Goal: Information Seeking & Learning: Understand process/instructions

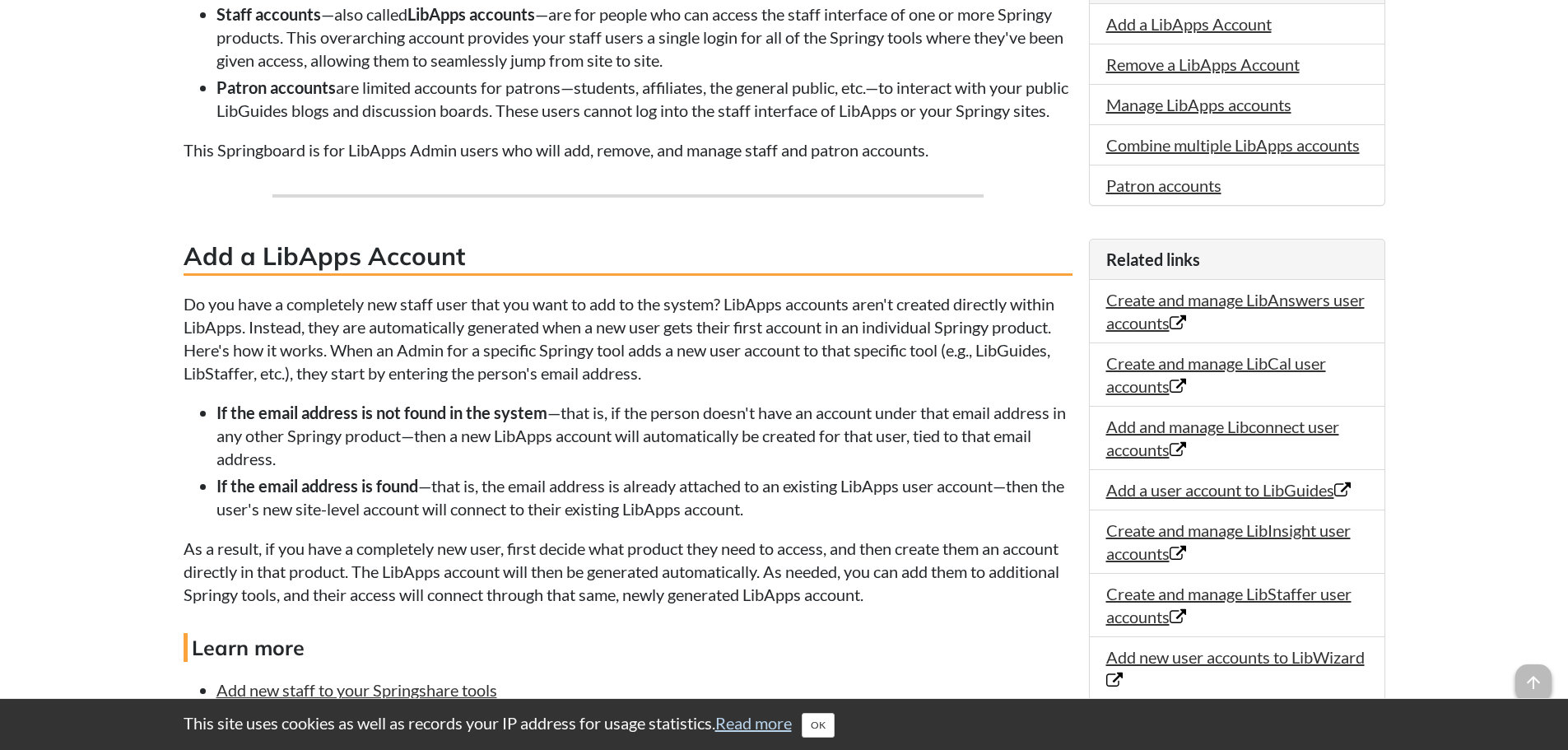
scroll to position [493, 0]
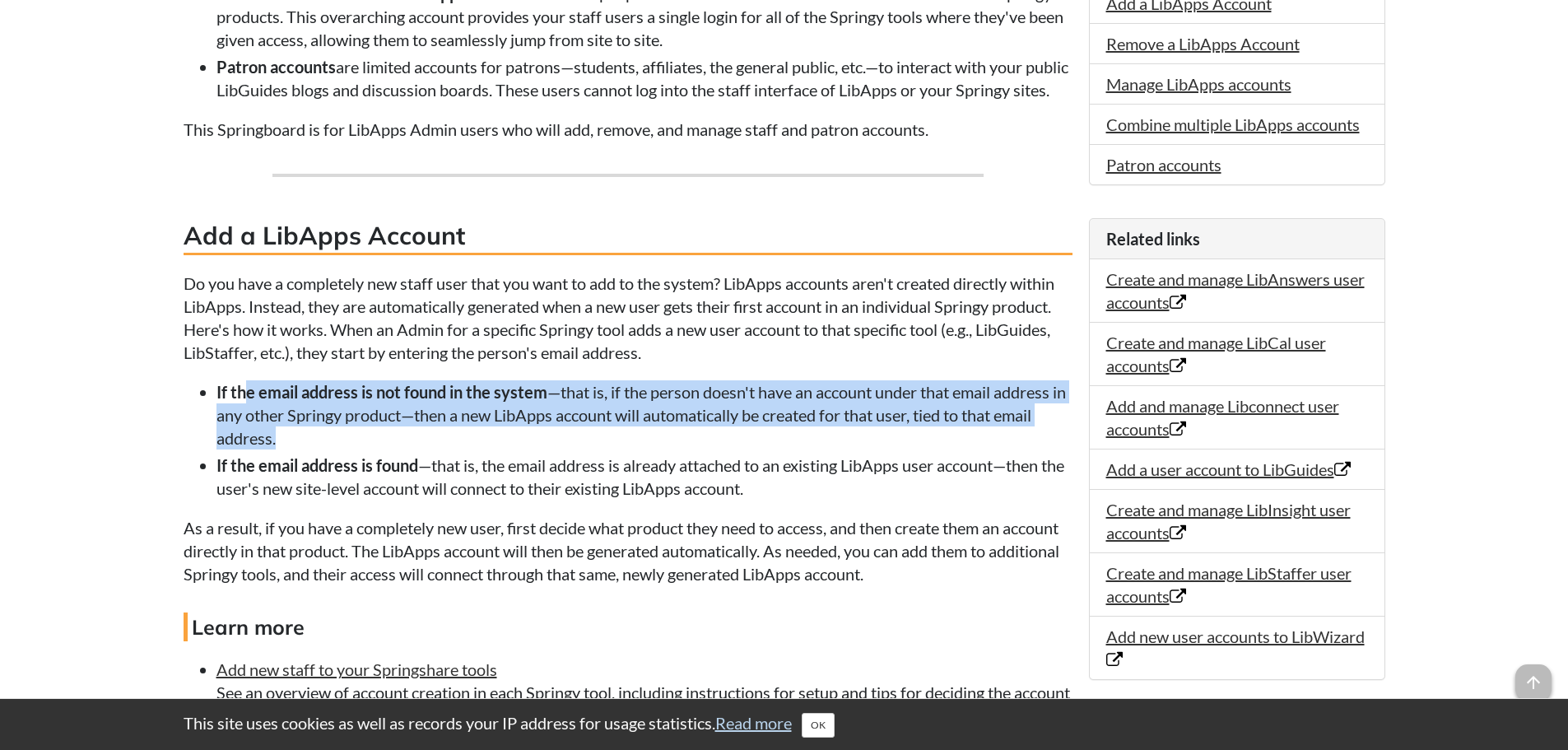
drag, startPoint x: 270, startPoint y: 415, endPoint x: 636, endPoint y: 467, distance: 369.7
click at [636, 450] on li "If the email address is not found in the system —that is, if the person doesn't…" at bounding box center [645, 415] width 856 height 69
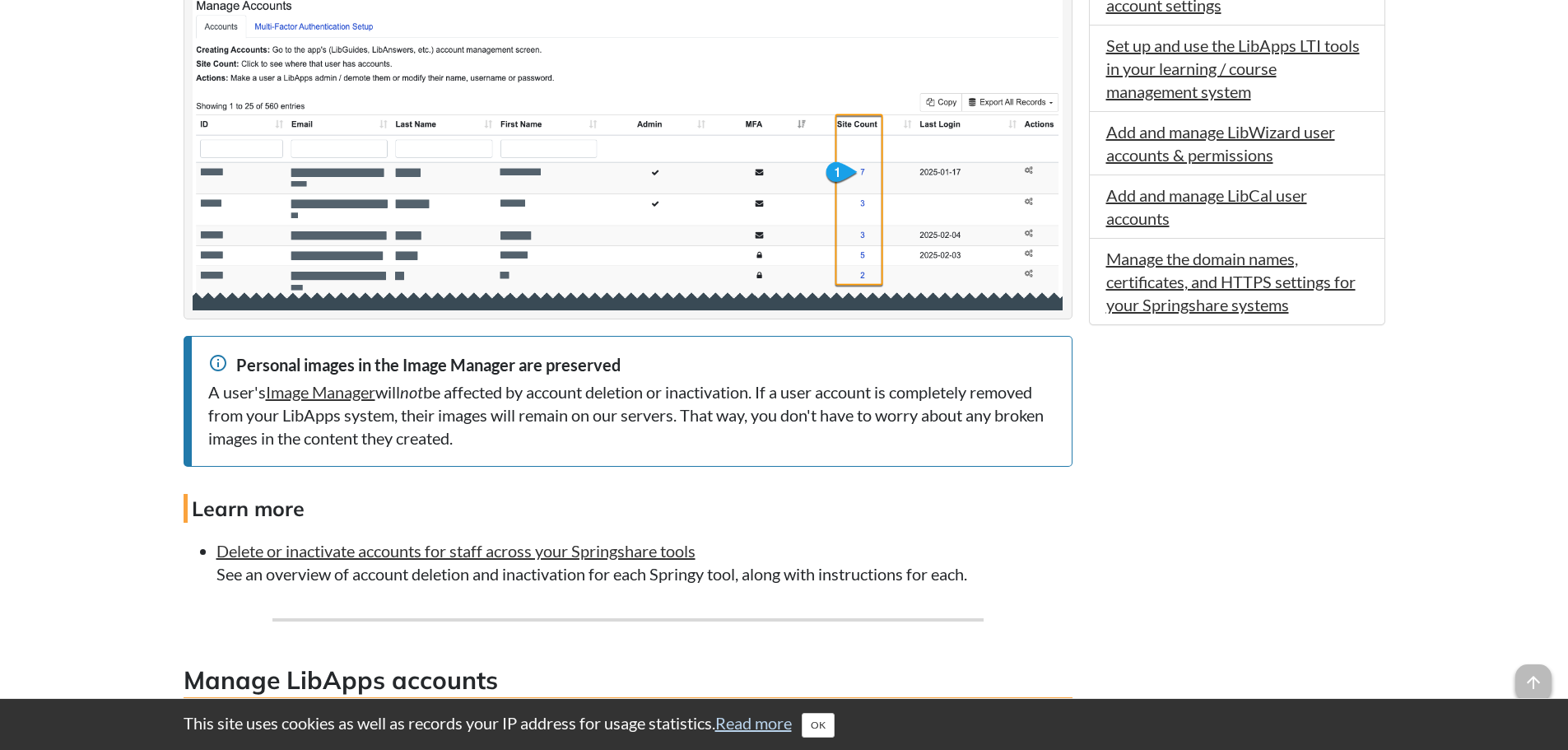
scroll to position [1564, 0]
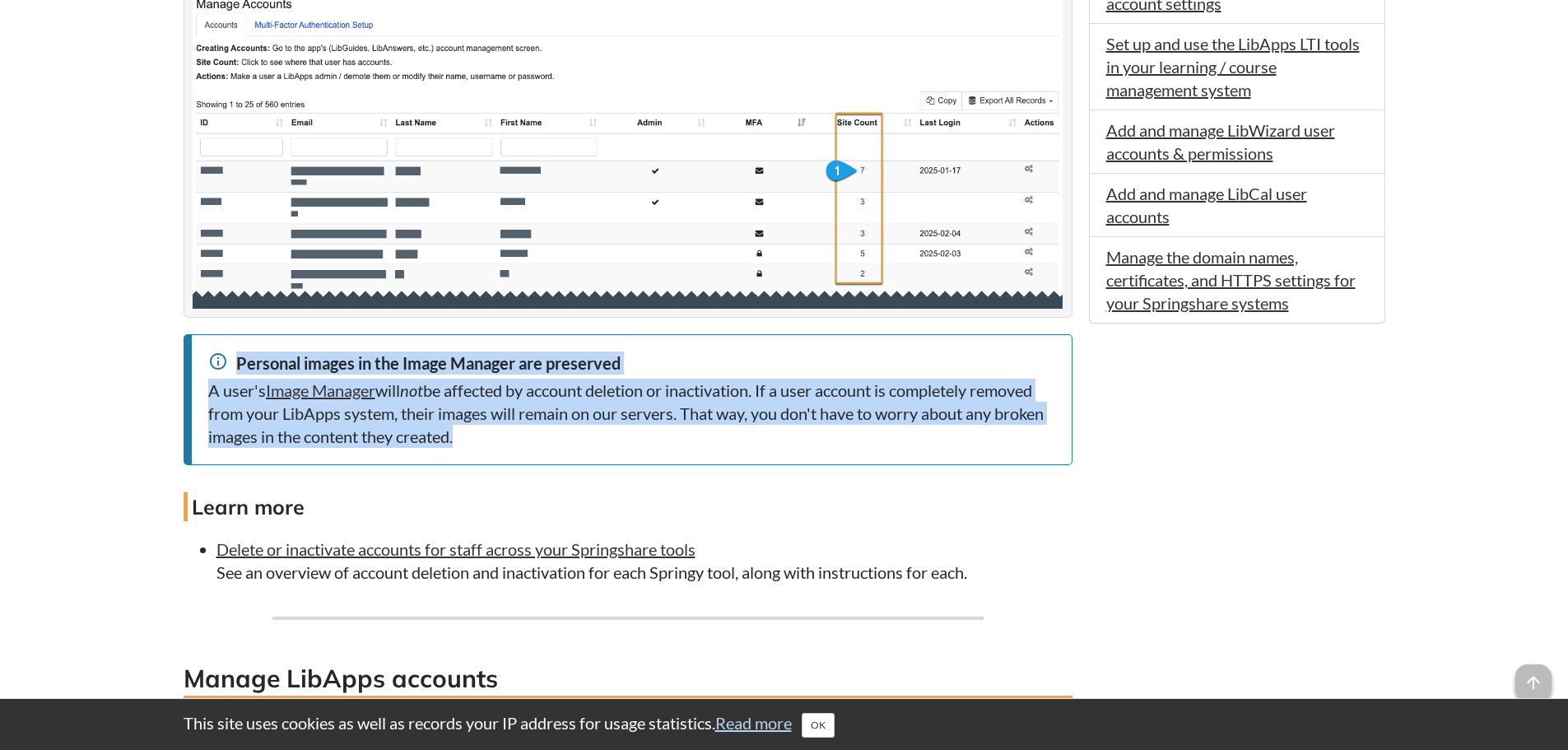
drag, startPoint x: 577, startPoint y: 457, endPoint x: 200, endPoint y: 390, distance: 382.9
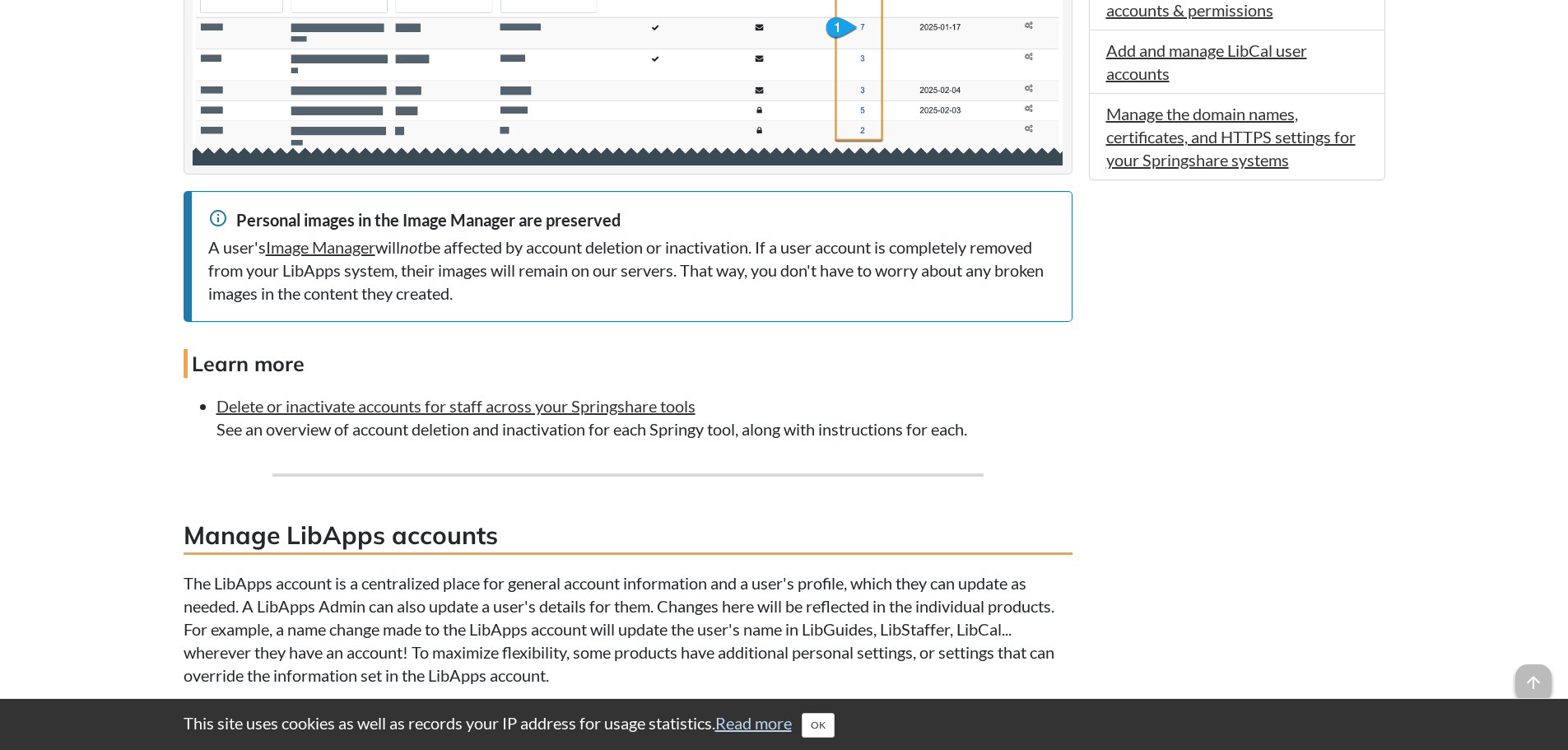
scroll to position [1728, 0]
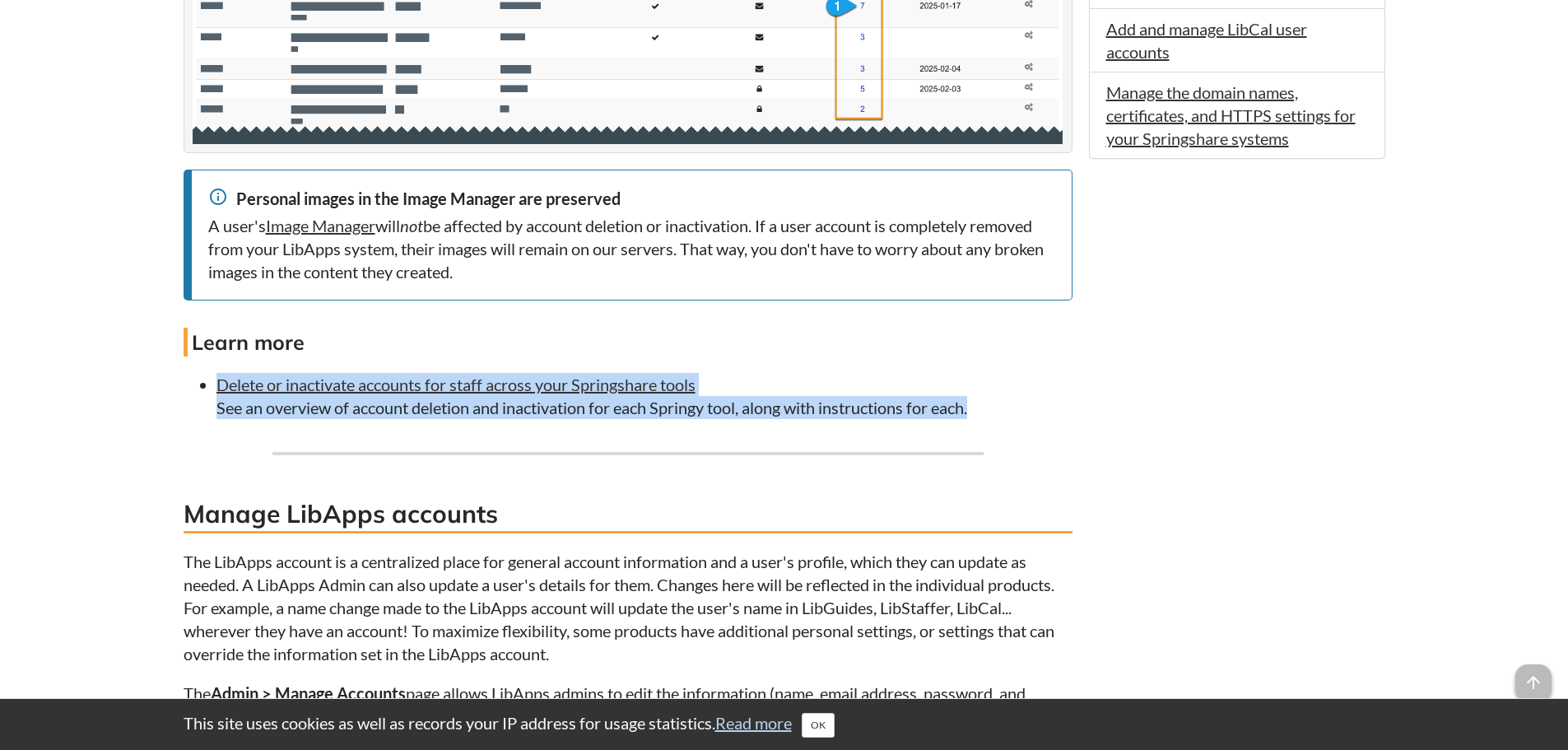
drag, startPoint x: 824, startPoint y: 448, endPoint x: 185, endPoint y: 411, distance: 640.1
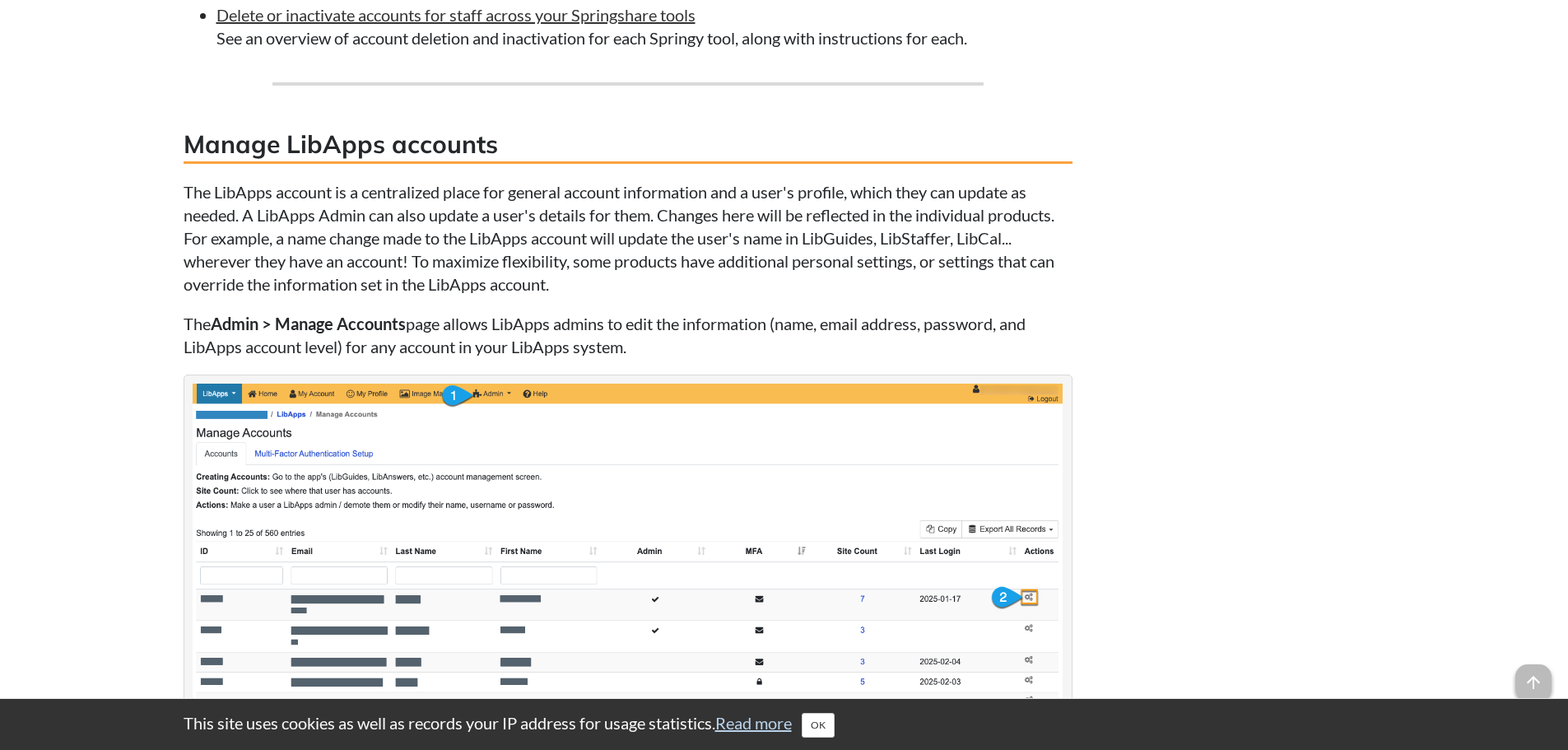
scroll to position [2139, 0]
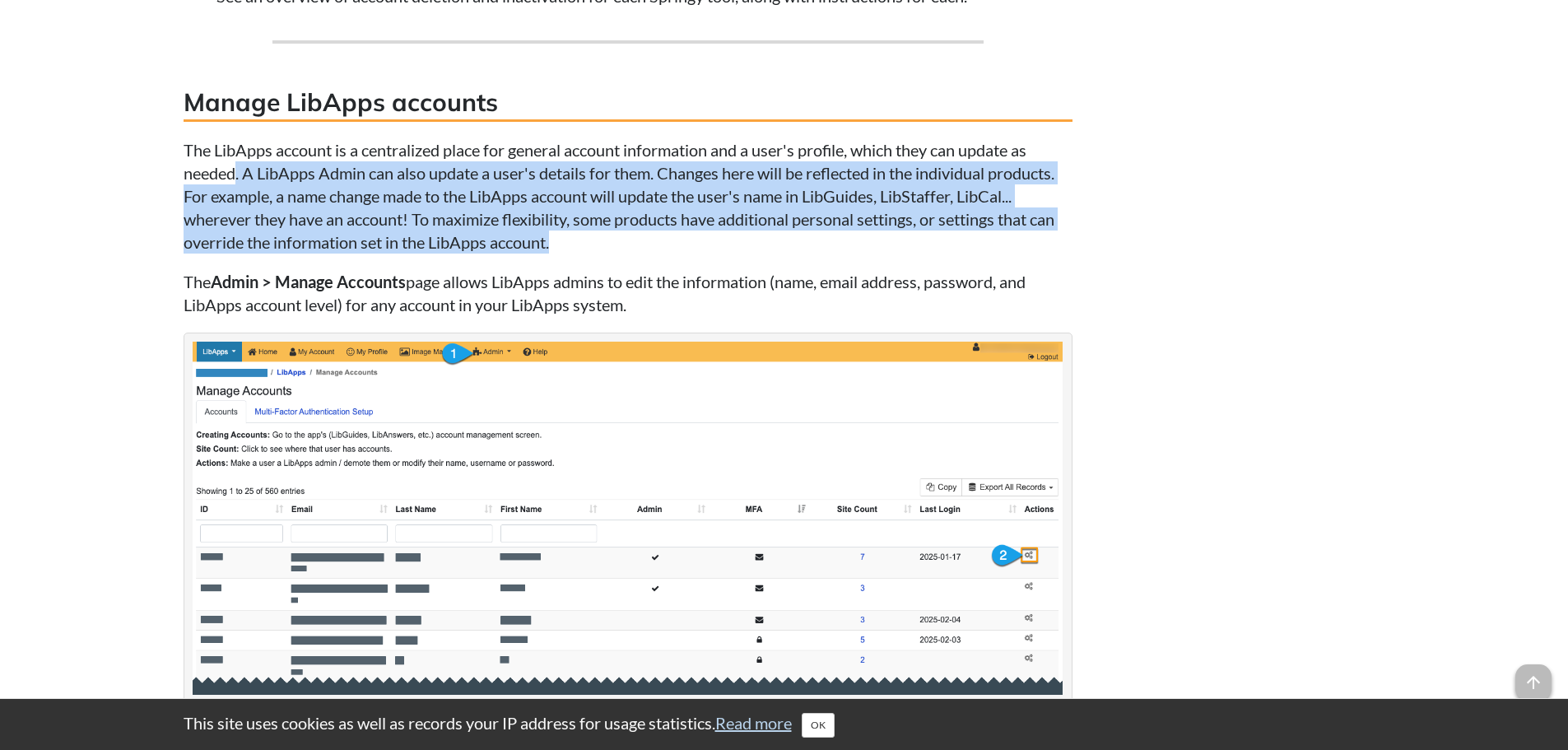
drag, startPoint x: 241, startPoint y: 208, endPoint x: 708, endPoint y: 286, distance: 473.5
click at [674, 253] on p "The LibApps account is a centralized place for general account information and …" at bounding box center [628, 196] width 889 height 116
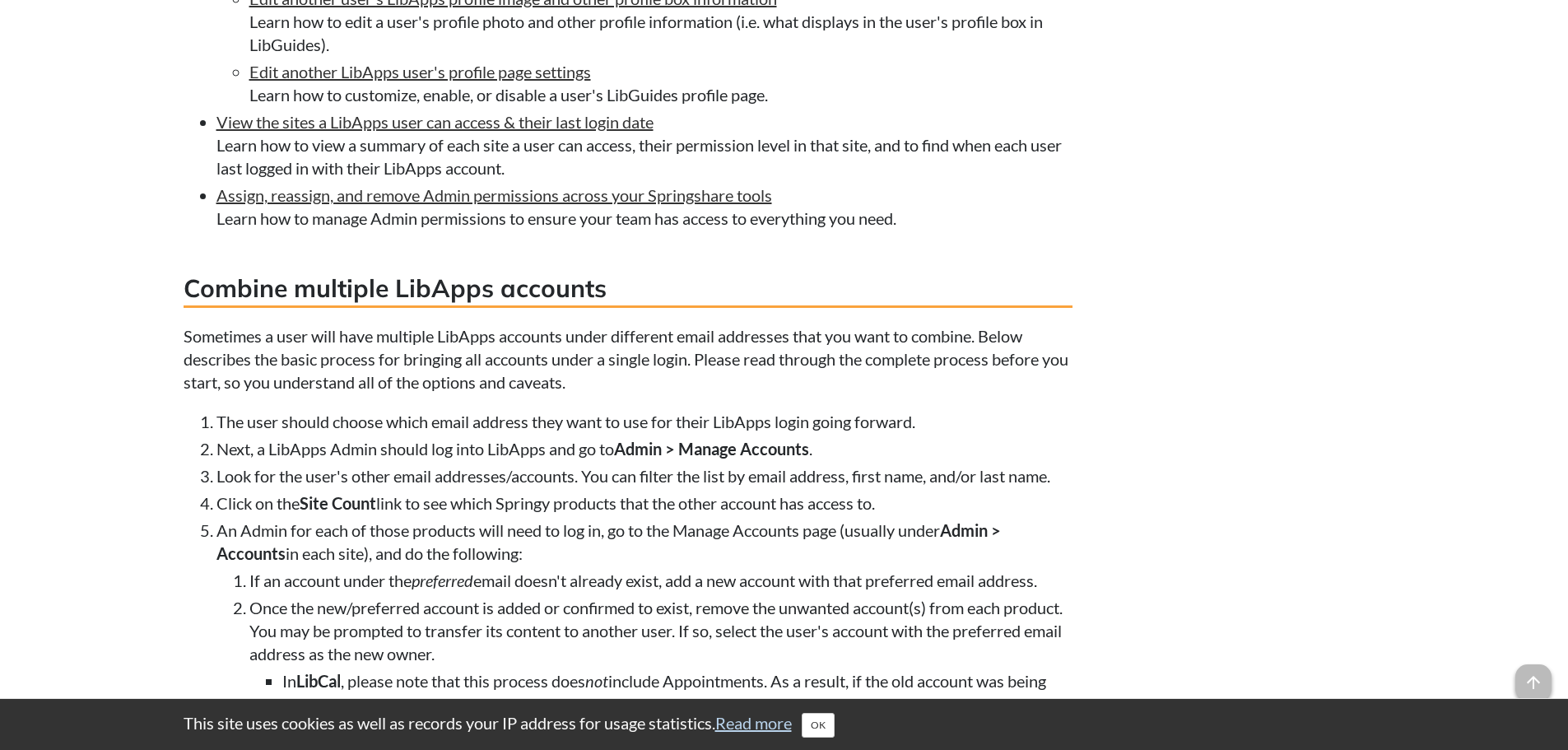
scroll to position [3127, 0]
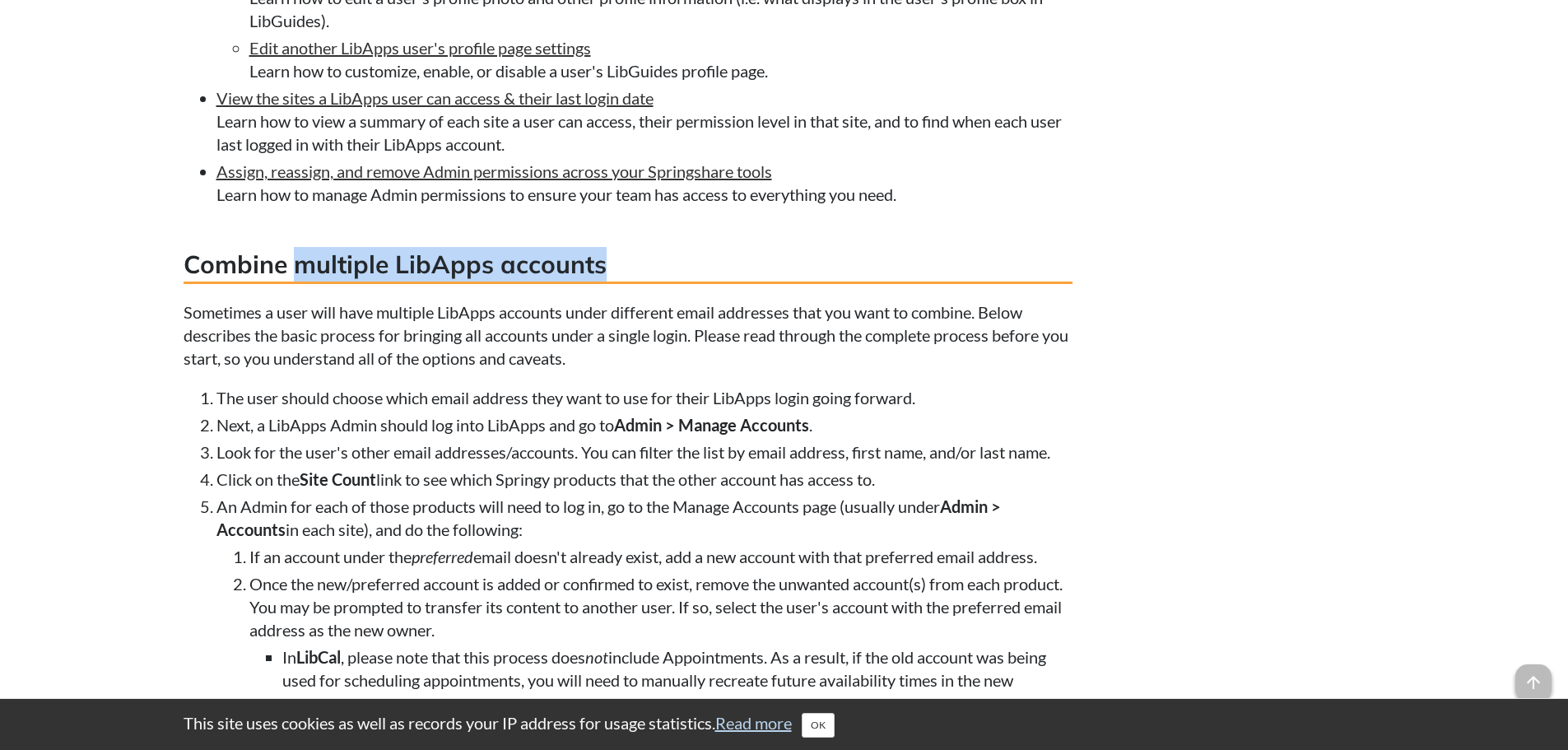
drag, startPoint x: 332, startPoint y: 288, endPoint x: 657, endPoint y: 275, distance: 325.3
click at [657, 275] on h3 "Combine multiple LibApps accounts" at bounding box center [628, 265] width 889 height 37
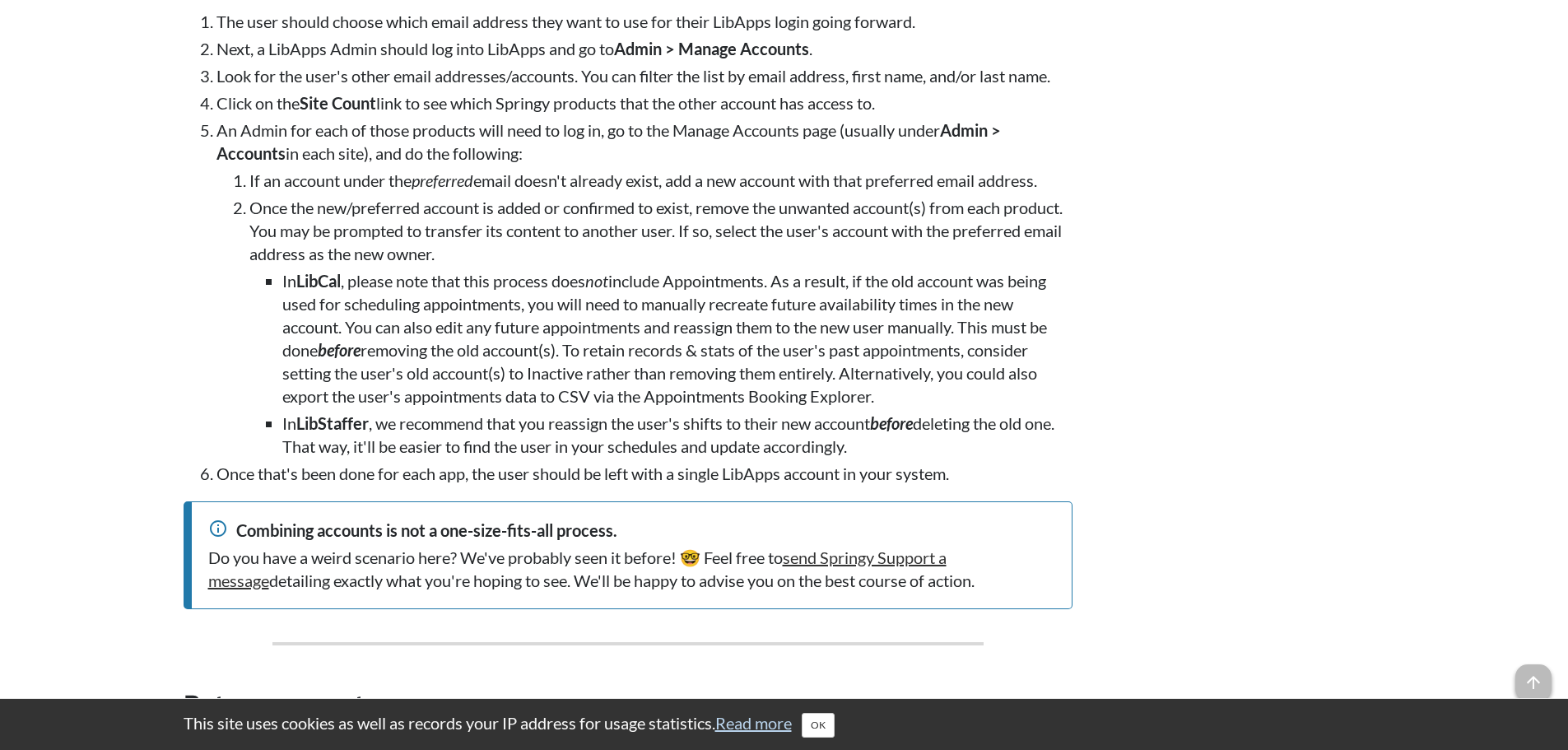
scroll to position [3250, 0]
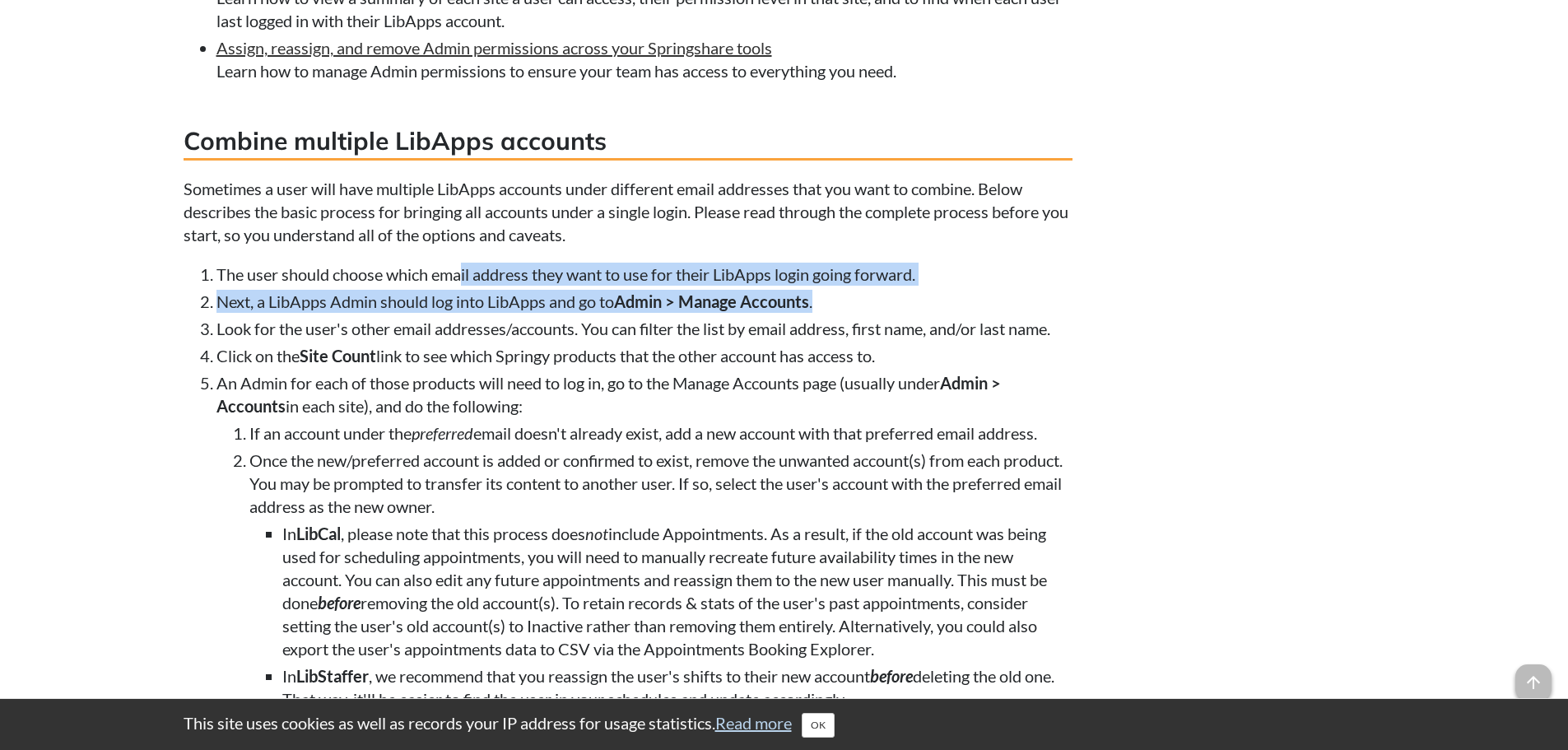
drag, startPoint x: 678, startPoint y: 292, endPoint x: 970, endPoint y: 329, distance: 294.3
click at [970, 329] on ol "The user should choose which email address they want to use for their LibApps l…" at bounding box center [628, 500] width 889 height 475
click at [970, 313] on li "Next, a LibApps Admin should log into LibApps and go to Admin > Manage Accounts…" at bounding box center [645, 300] width 856 height 23
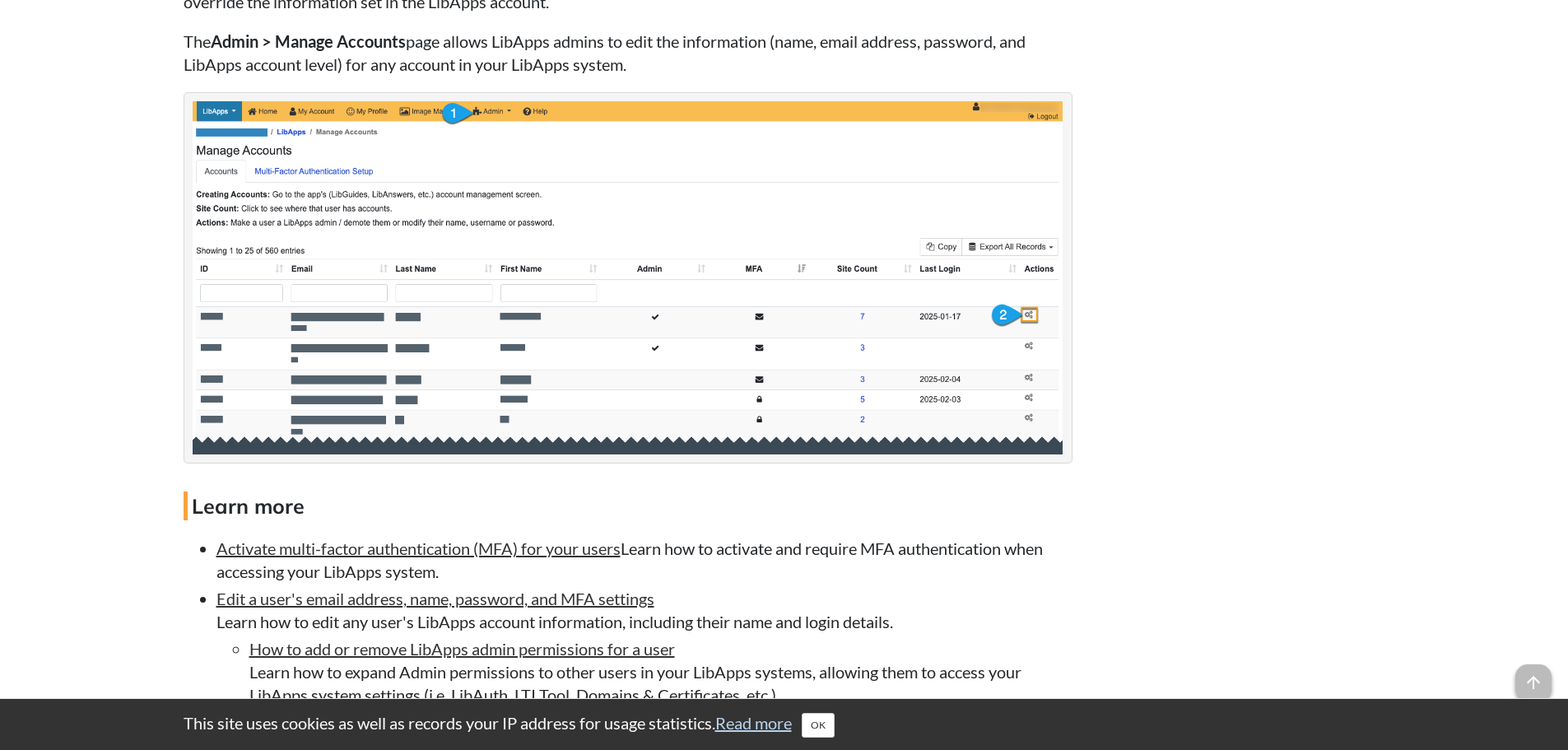
scroll to position [2181, 0]
